Goal: Information Seeking & Learning: Learn about a topic

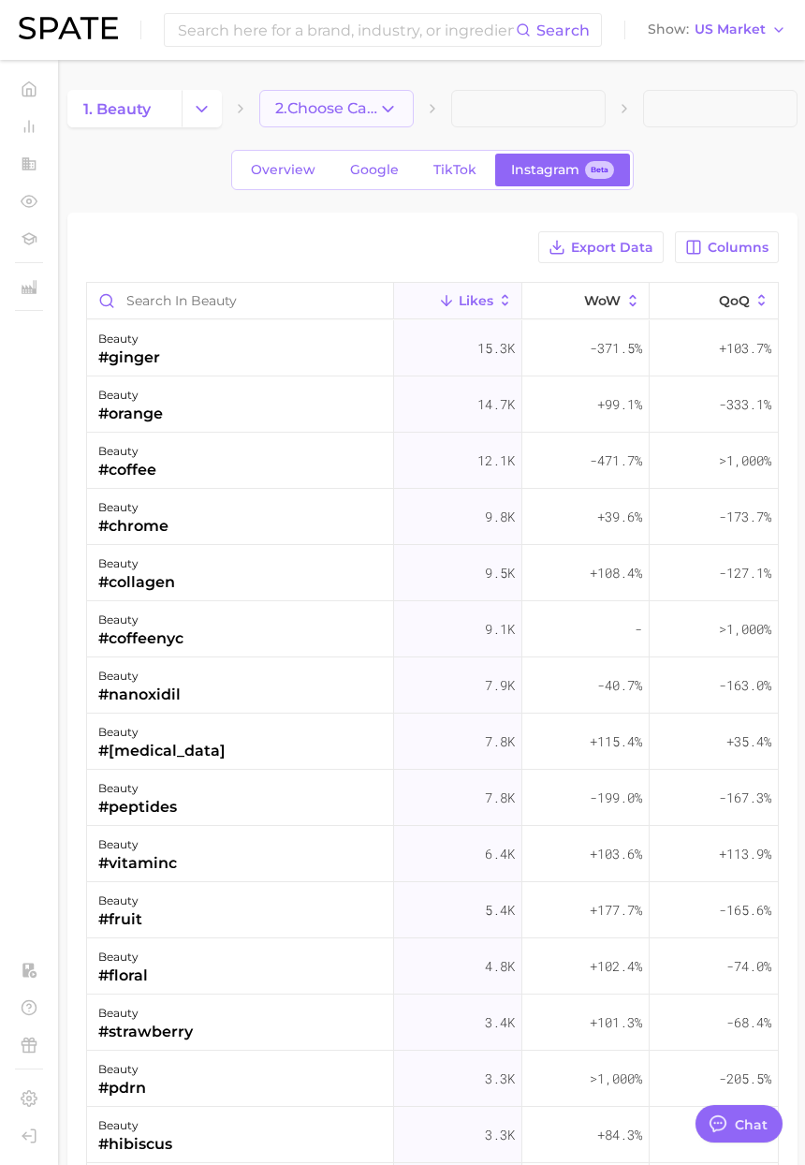
scroll to position [3070, 0]
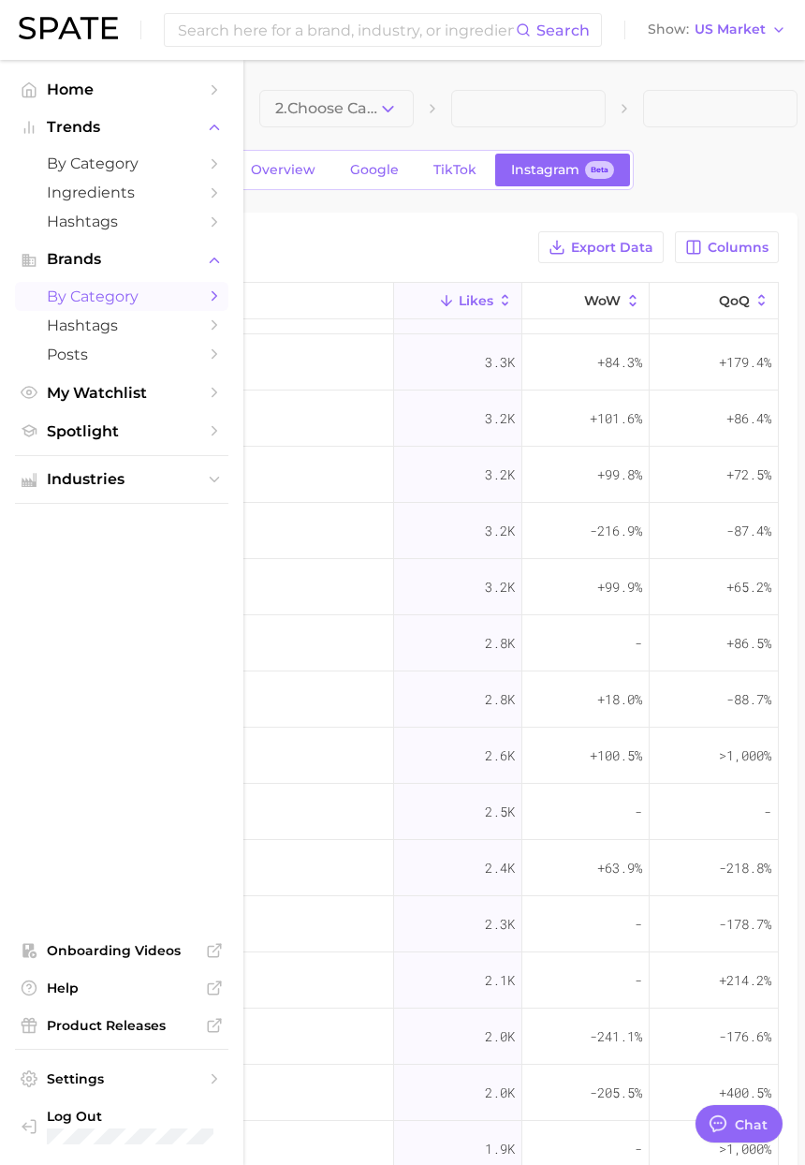
click at [79, 295] on span "by Category" at bounding box center [122, 297] width 150 height 18
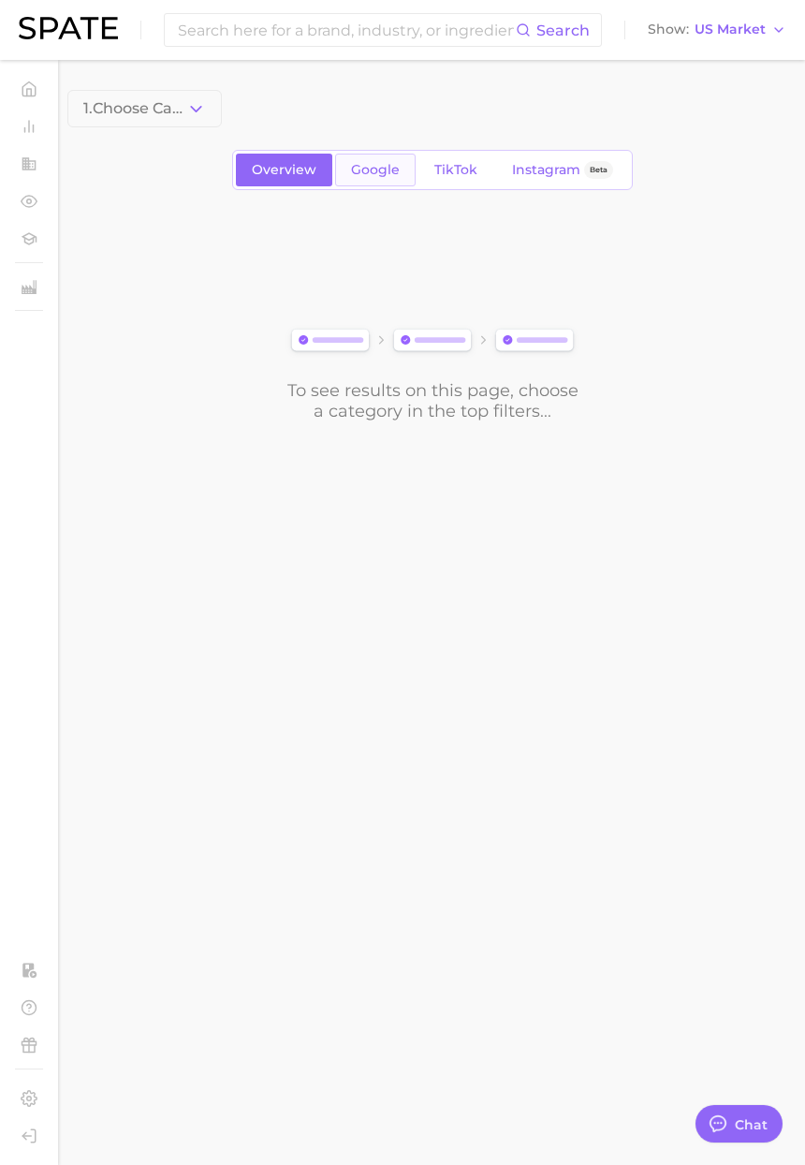
click at [389, 179] on link "Google" at bounding box center [375, 170] width 81 height 33
click at [275, 175] on span "Overview" at bounding box center [284, 170] width 65 height 16
click at [207, 108] on button "1. Choose Category" at bounding box center [144, 108] width 155 height 37
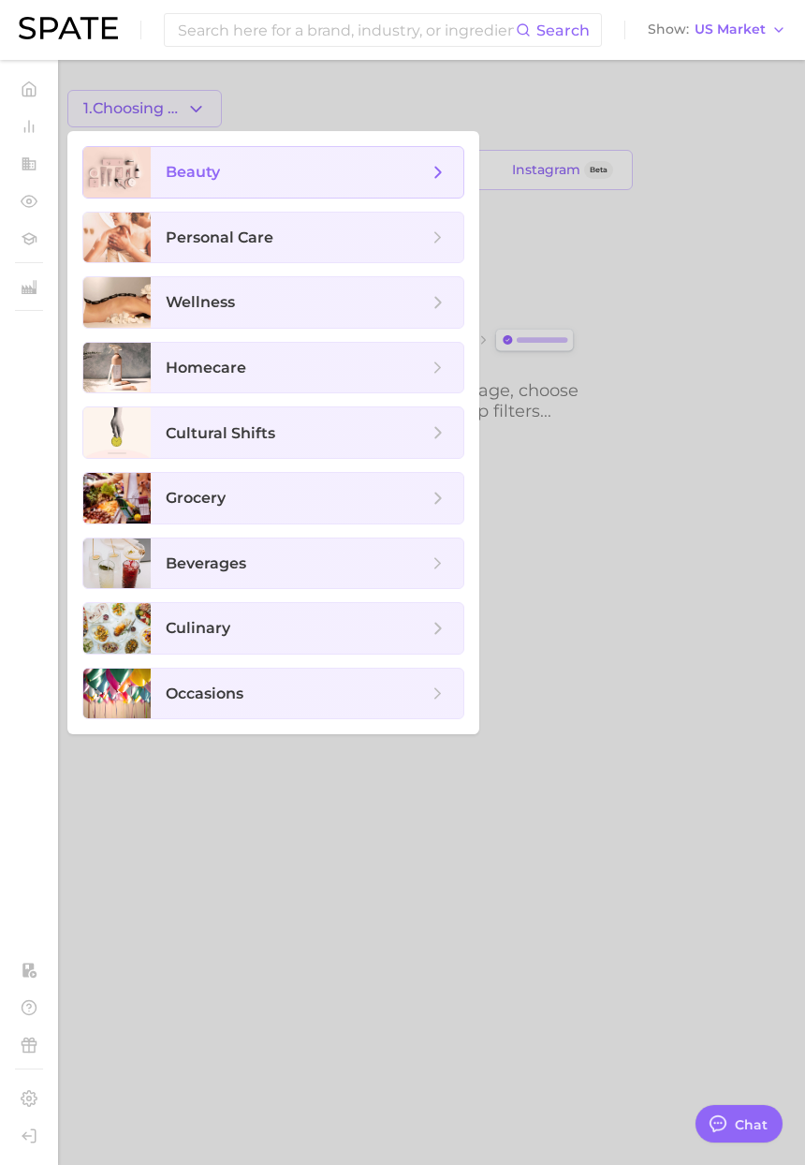
click at [190, 184] on span "beauty" at bounding box center [307, 172] width 313 height 51
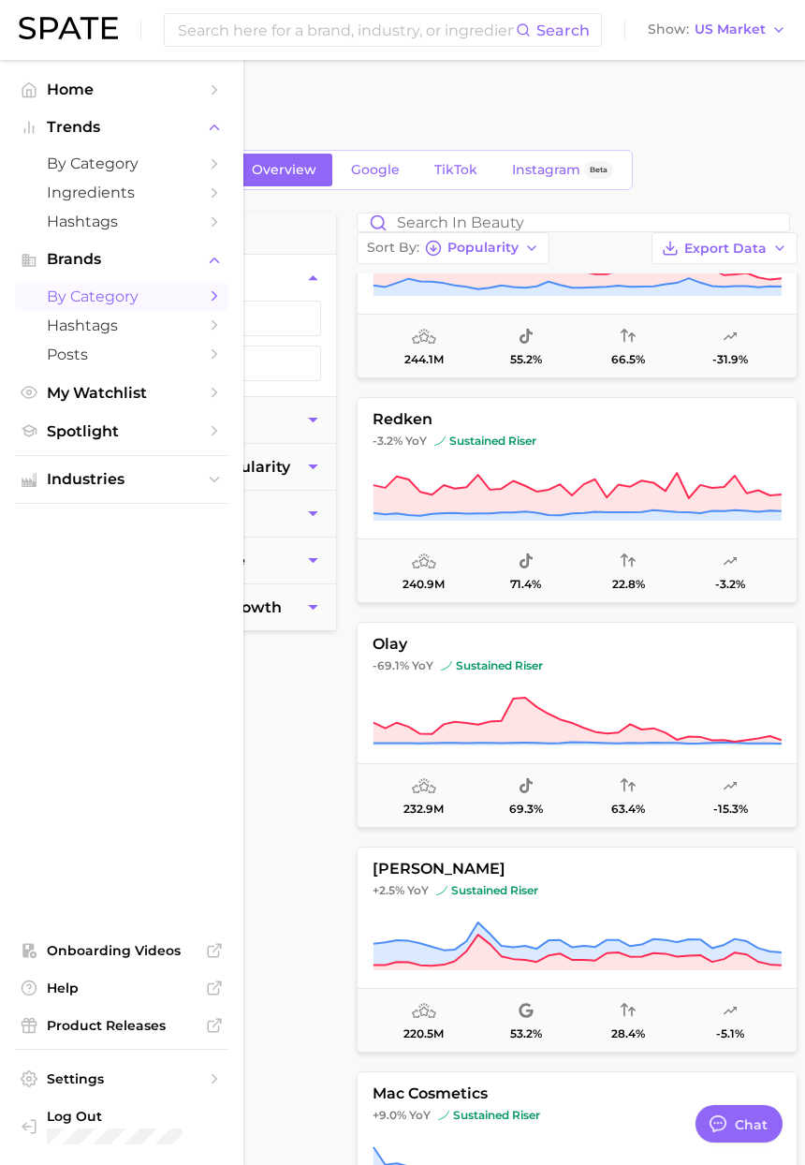
scroll to position [4605, 0]
